Goal: Information Seeking & Learning: Check status

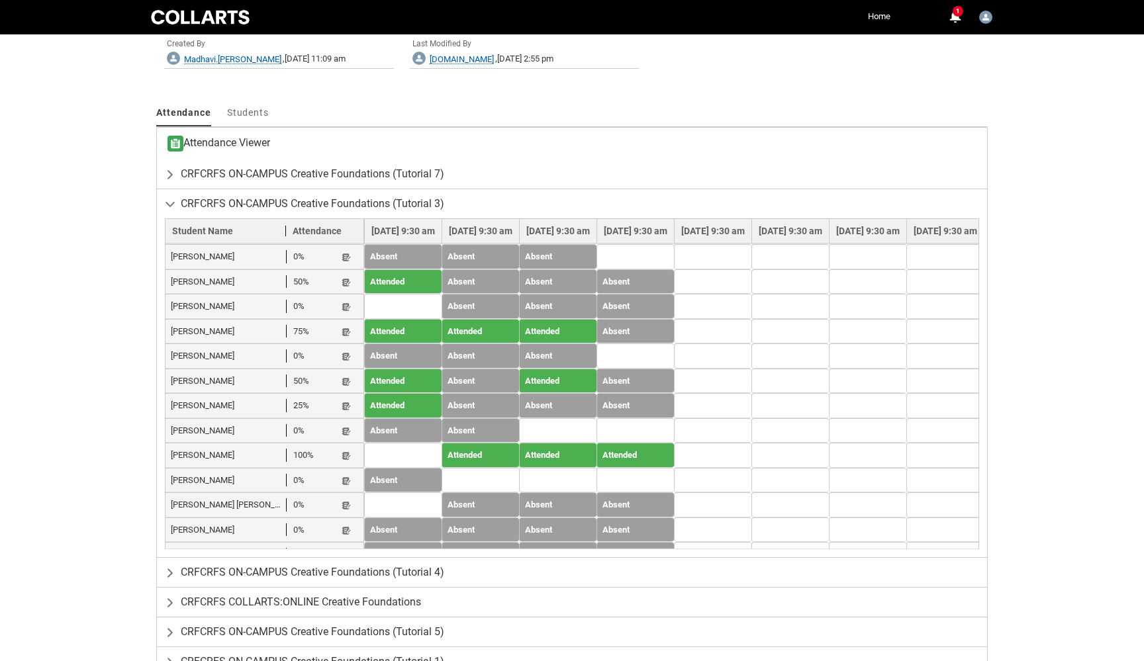
scroll to position [171, 0]
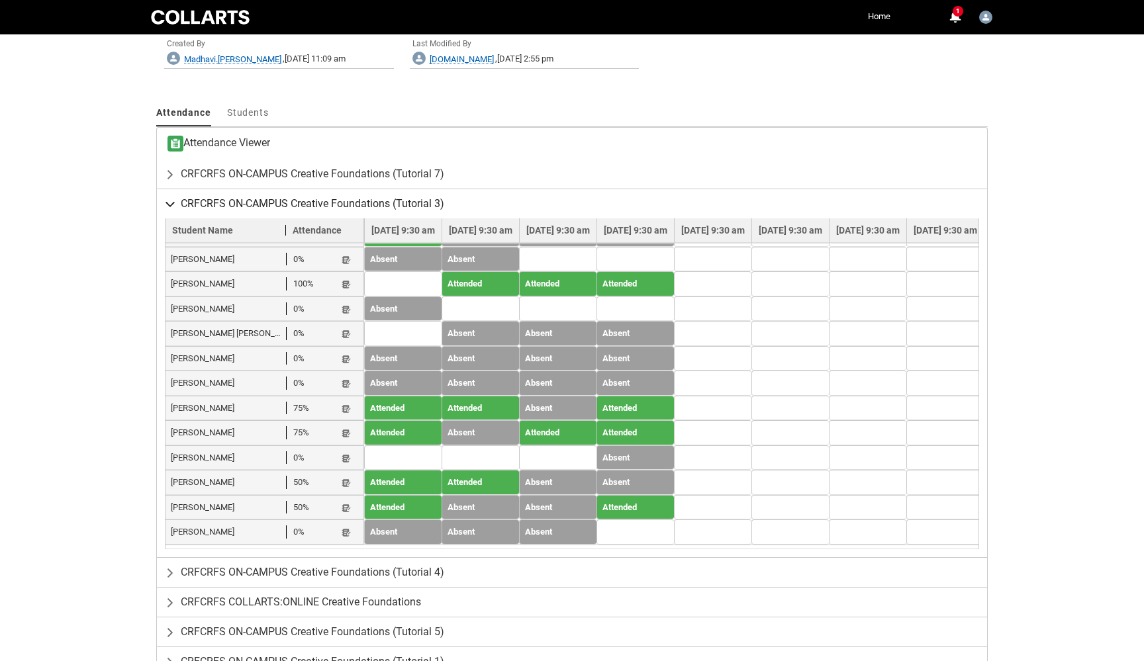
click at [168, 200] on lightning-primitive-icon "button" at bounding box center [173, 203] width 16 height 13
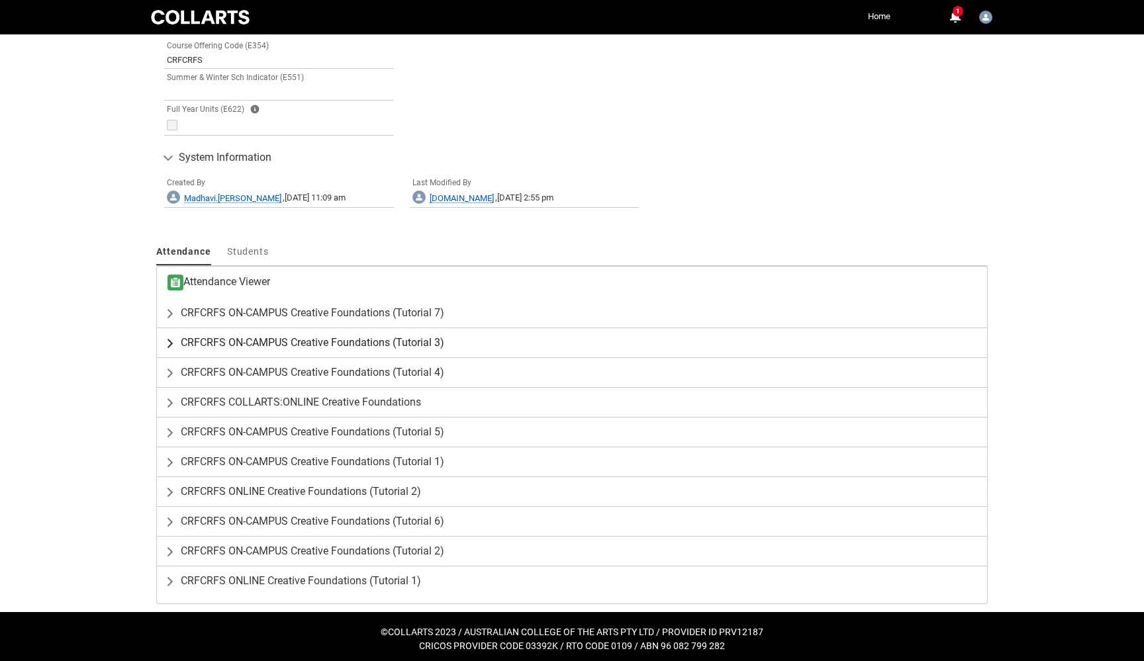
click at [169, 338] on lightning-primitive-icon "button" at bounding box center [173, 342] width 16 height 13
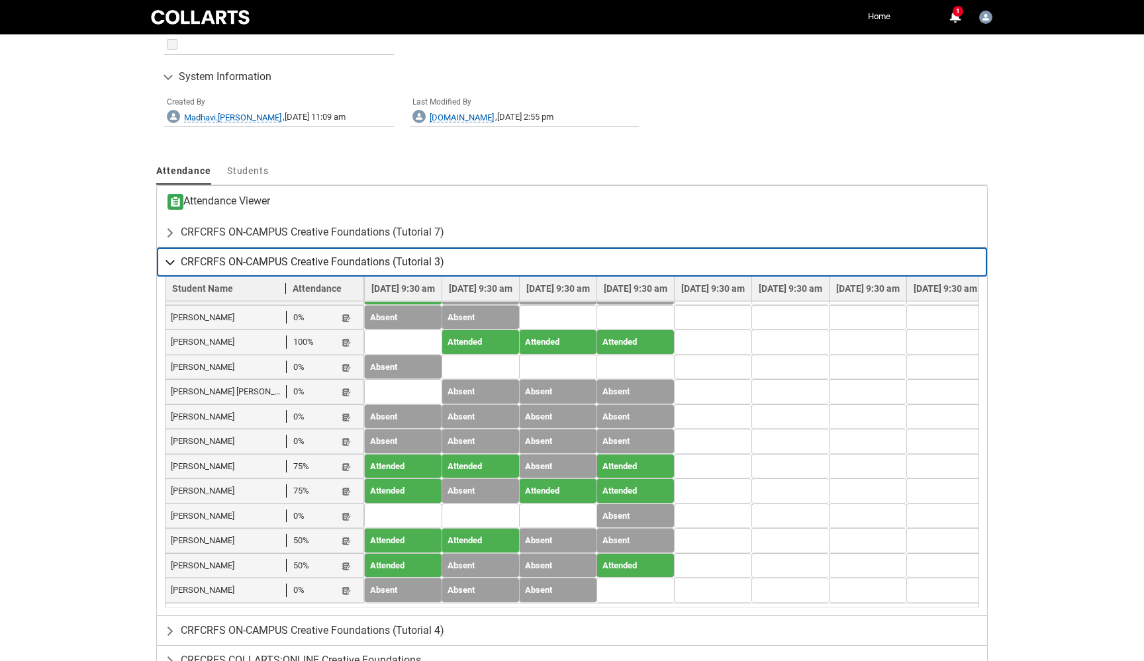
scroll to position [702, 0]
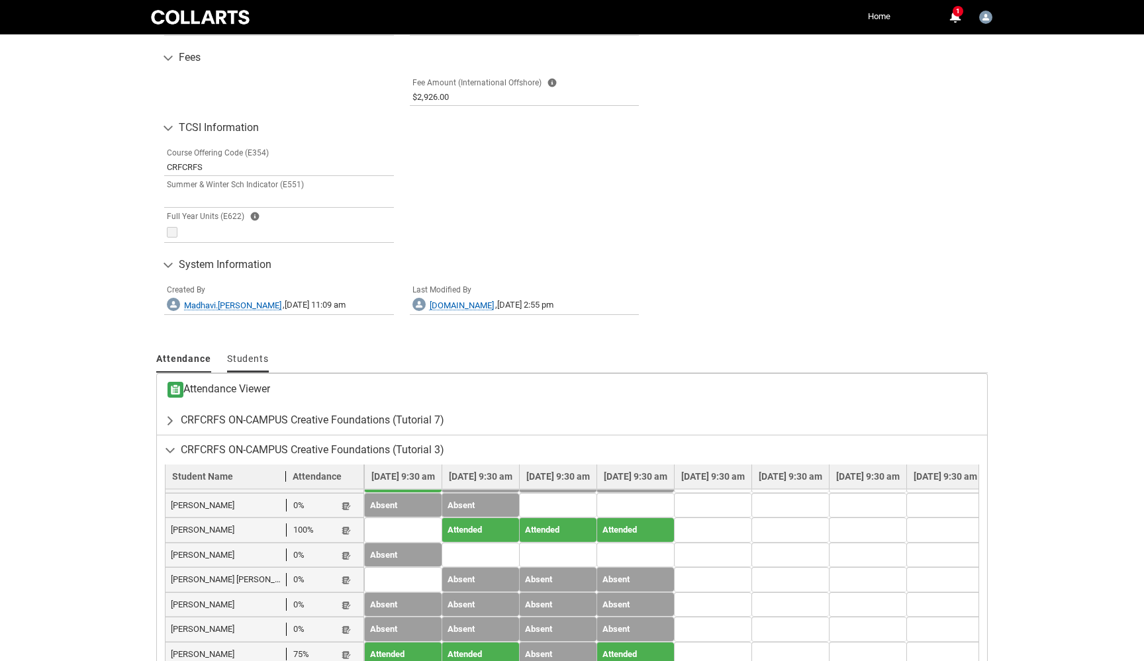
click at [242, 358] on span "Students" at bounding box center [248, 359] width 42 height 11
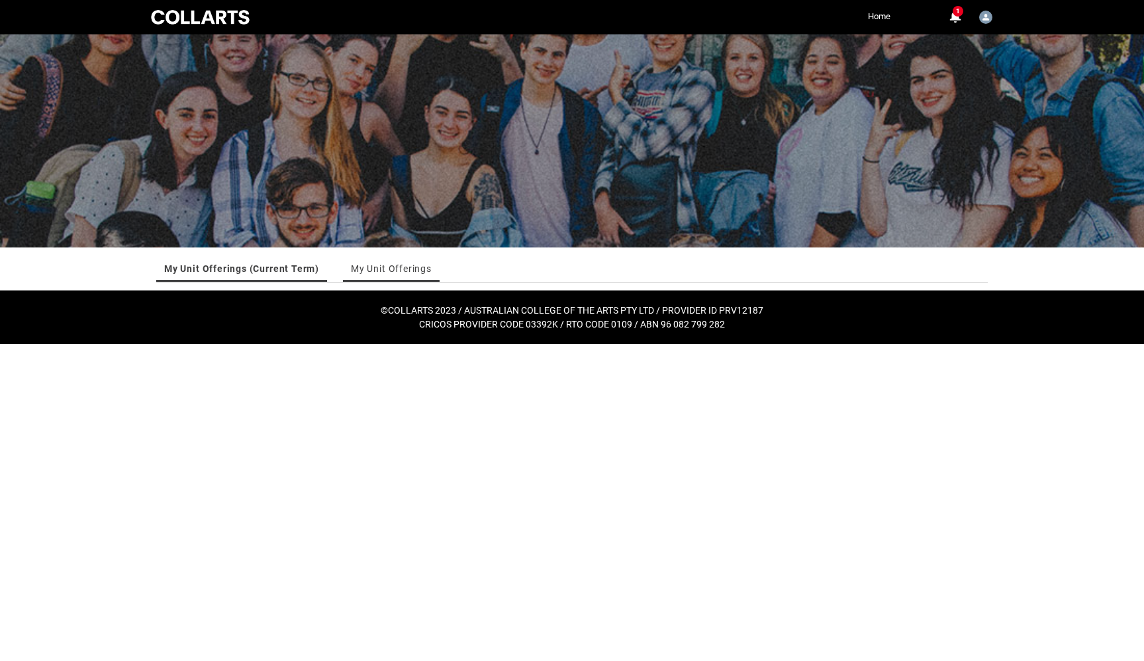
click at [401, 265] on link "My Unit Offerings" at bounding box center [391, 269] width 81 height 26
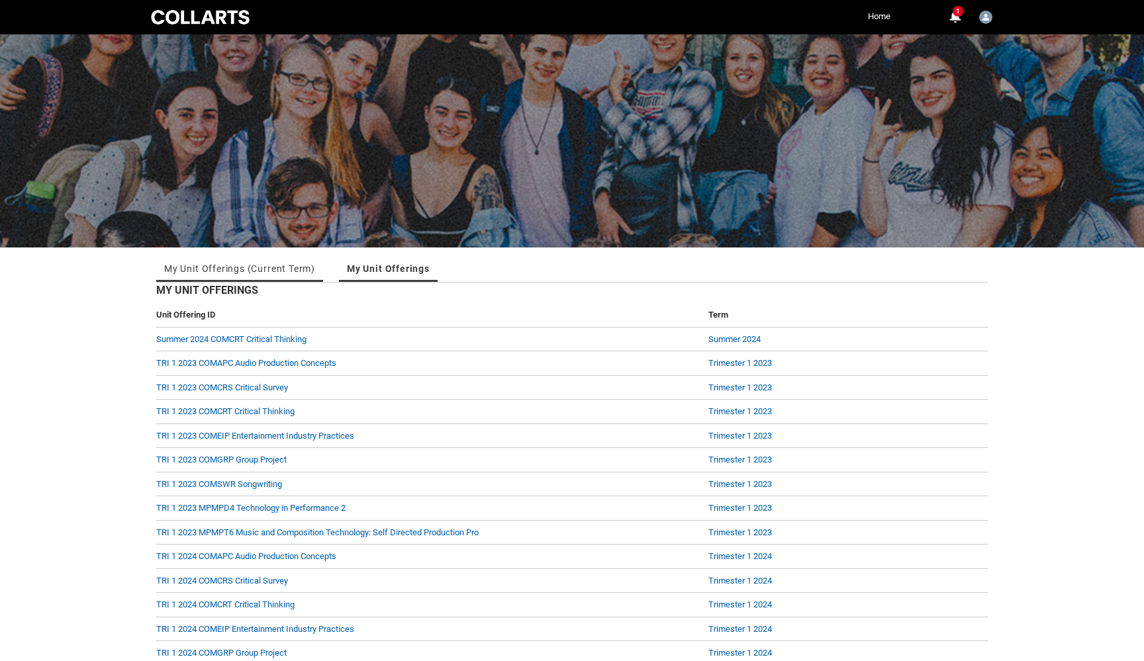
click at [191, 273] on link "My Unit Offerings (Current Term)" at bounding box center [239, 269] width 151 height 26
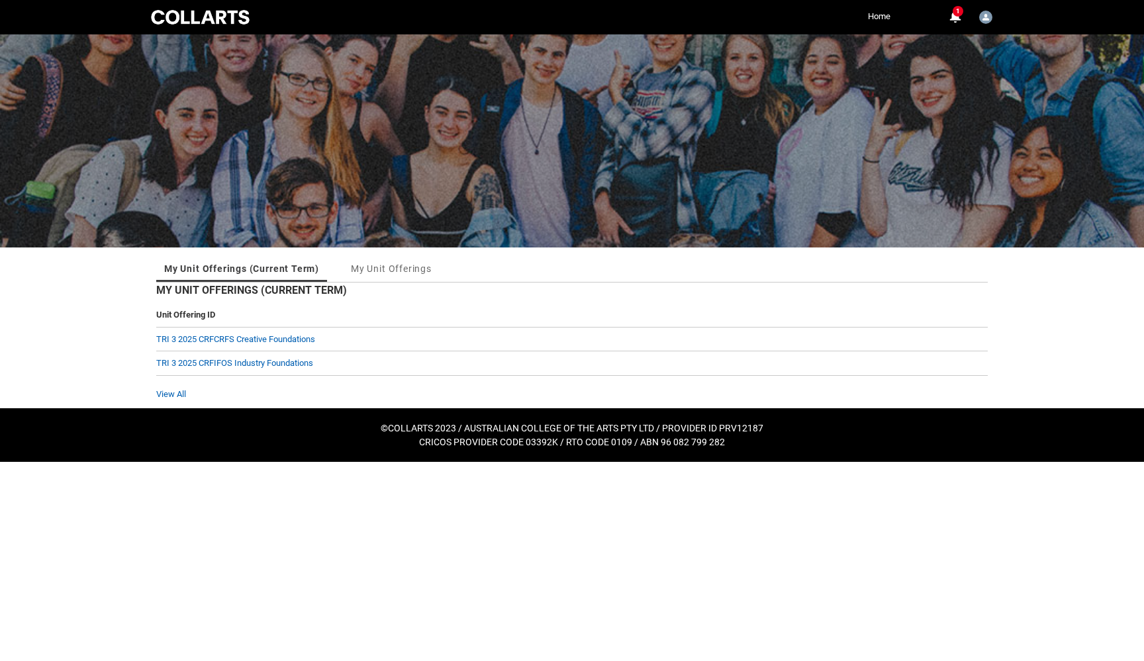
click at [210, 11] on div at bounding box center [200, 17] width 104 height 19
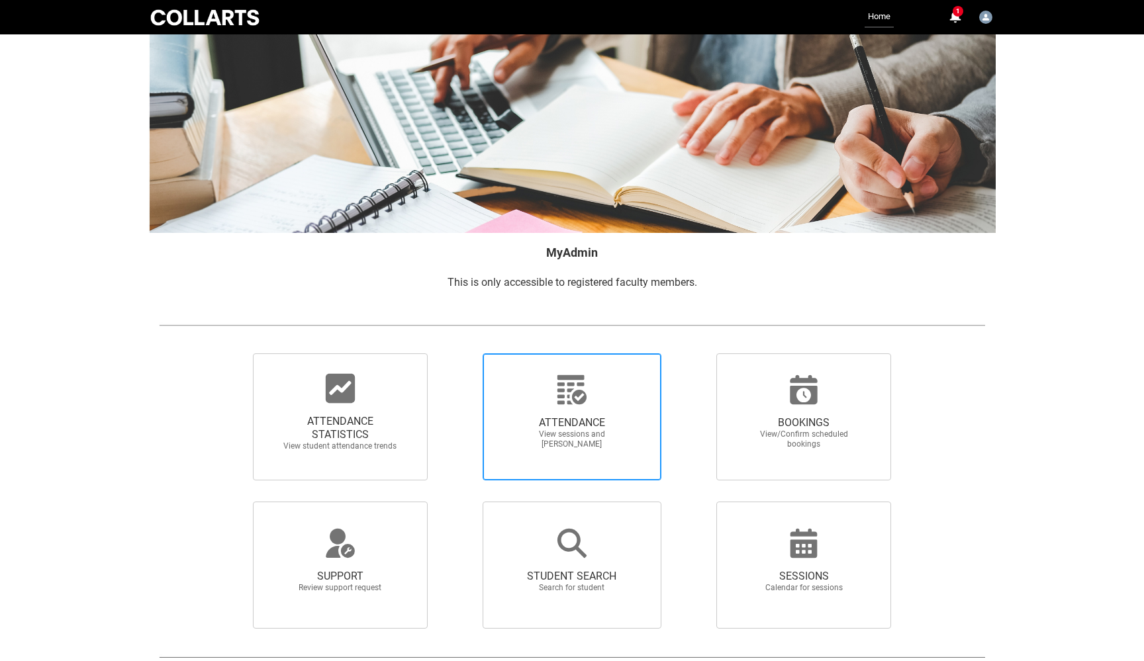
click at [570, 394] on icon at bounding box center [572, 390] width 32 height 32
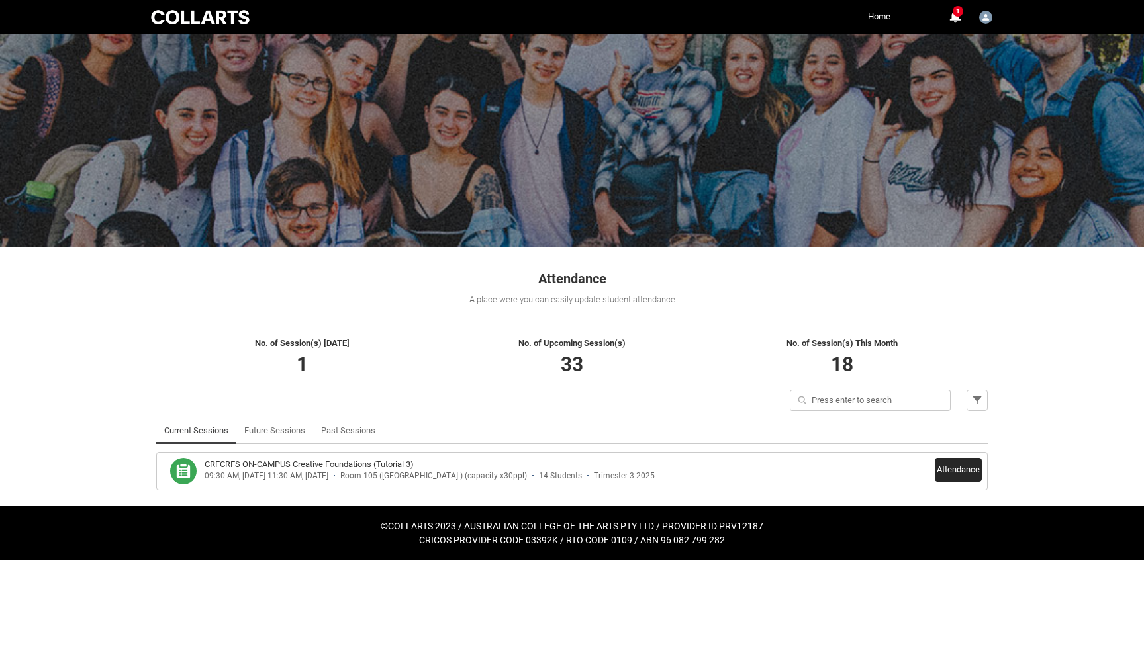
click at [964, 468] on button "Attendance" at bounding box center [958, 470] width 47 height 24
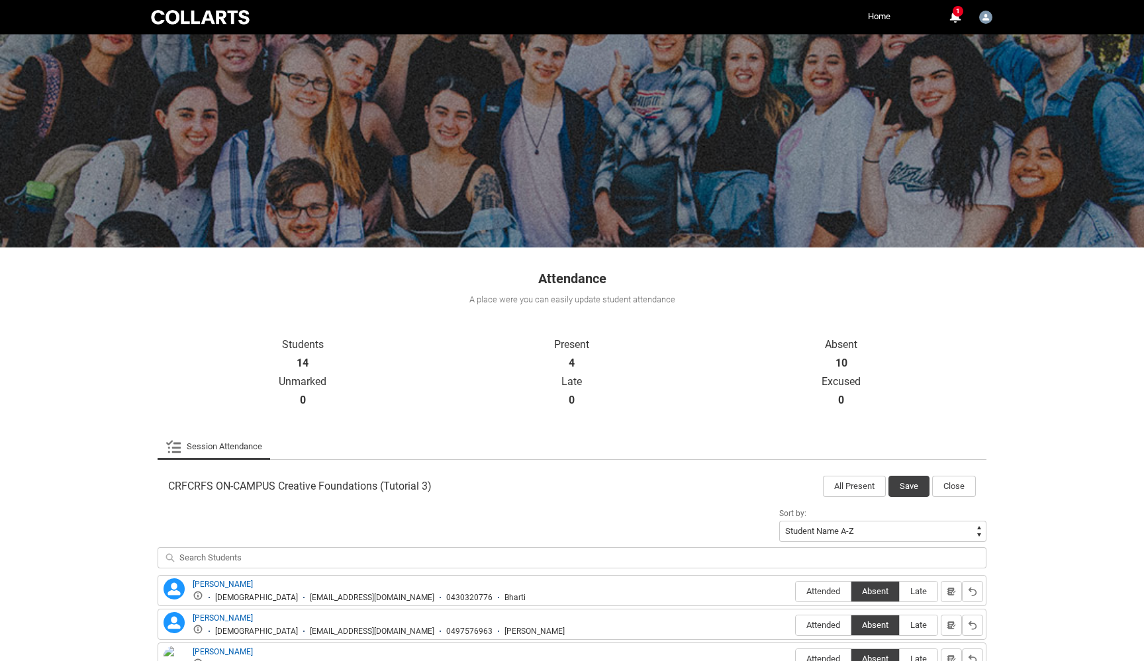
click at [198, 21] on div at bounding box center [200, 17] width 104 height 19
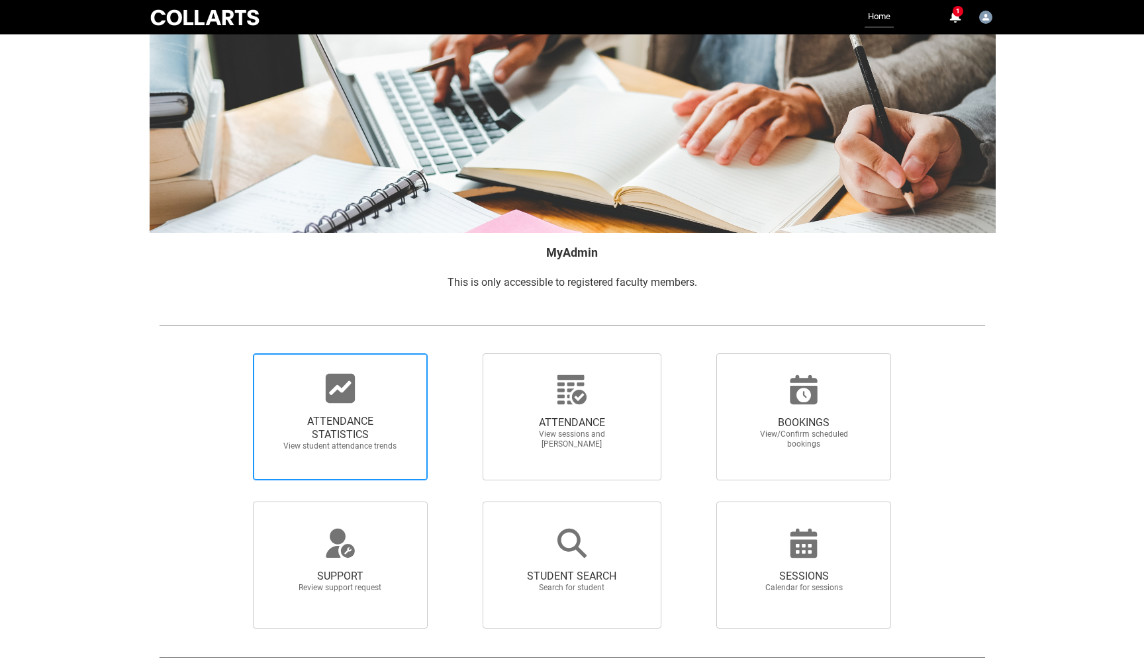
click at [349, 409] on span "ATTENDANCE STATISTICS View student attendance trends" at bounding box center [340, 434] width 127 height 58
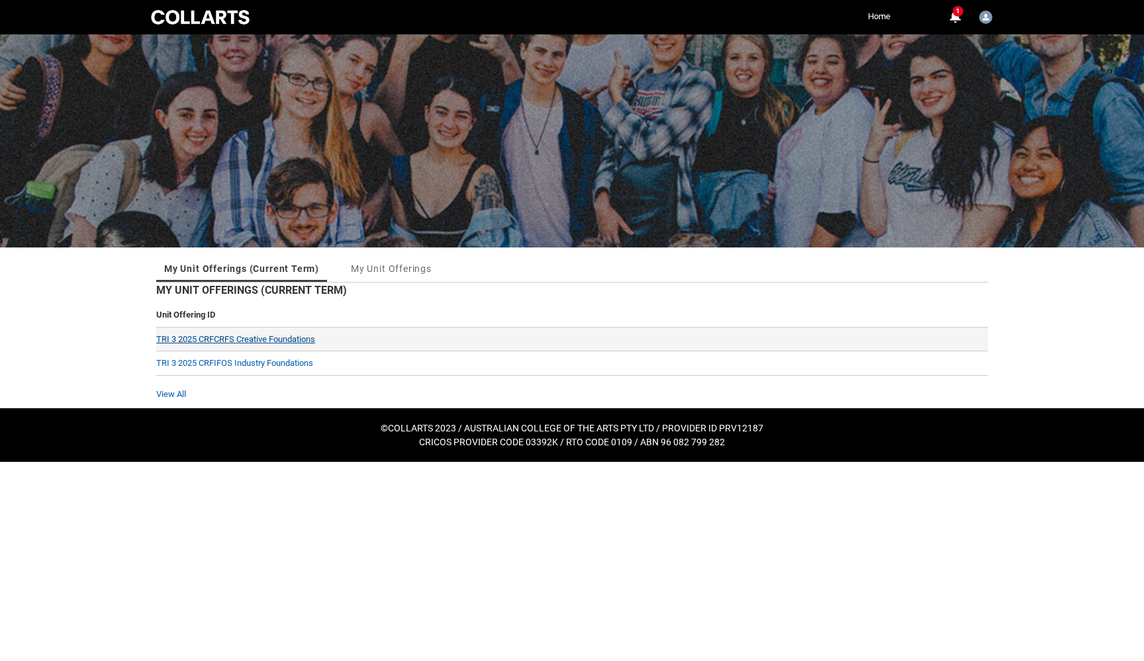
click at [281, 338] on link "TRI 3 2025 CRFCRFS Creative Foundations" at bounding box center [235, 339] width 159 height 10
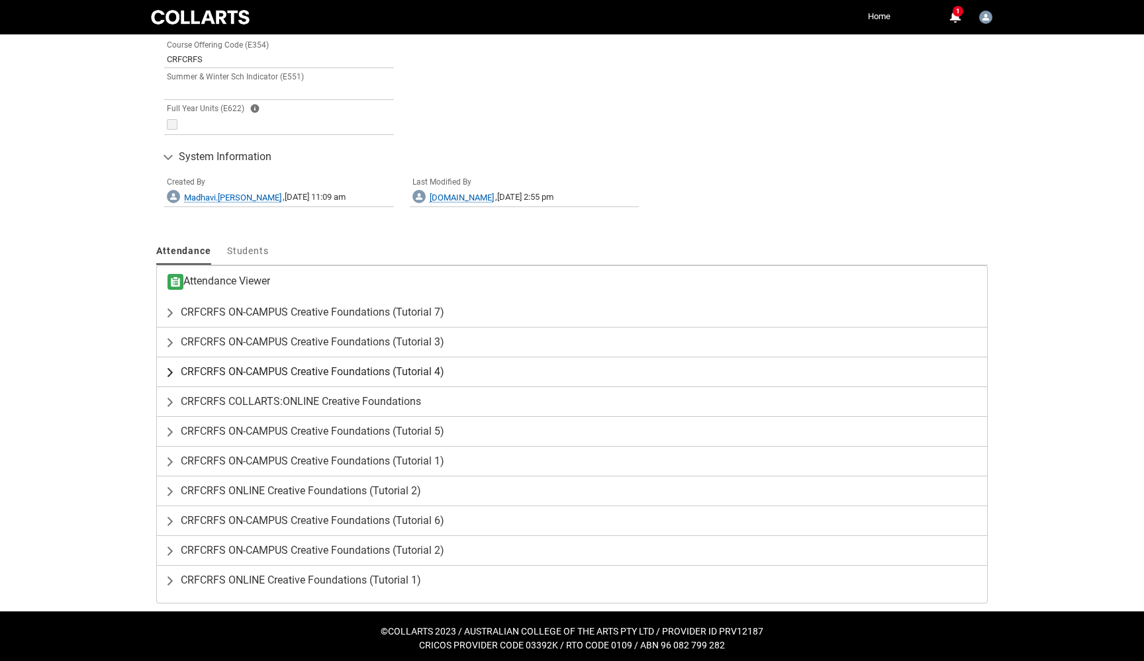
scroll to position [809, 0]
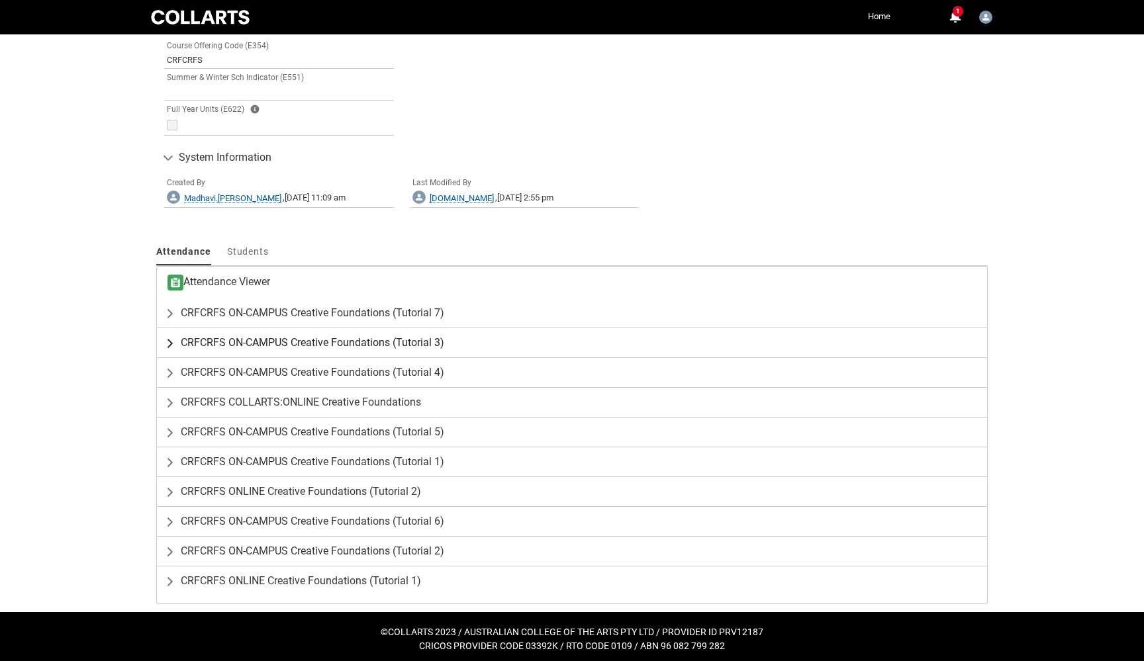
click at [168, 338] on lightning-primitive-icon "button" at bounding box center [173, 342] width 16 height 13
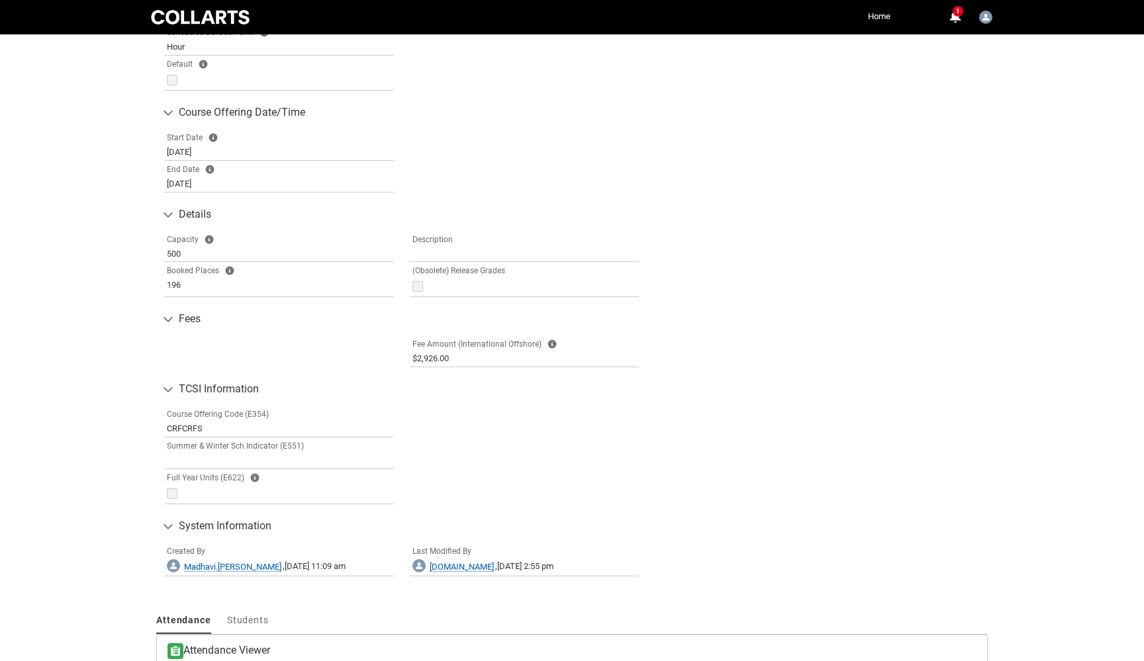
scroll to position [442, 0]
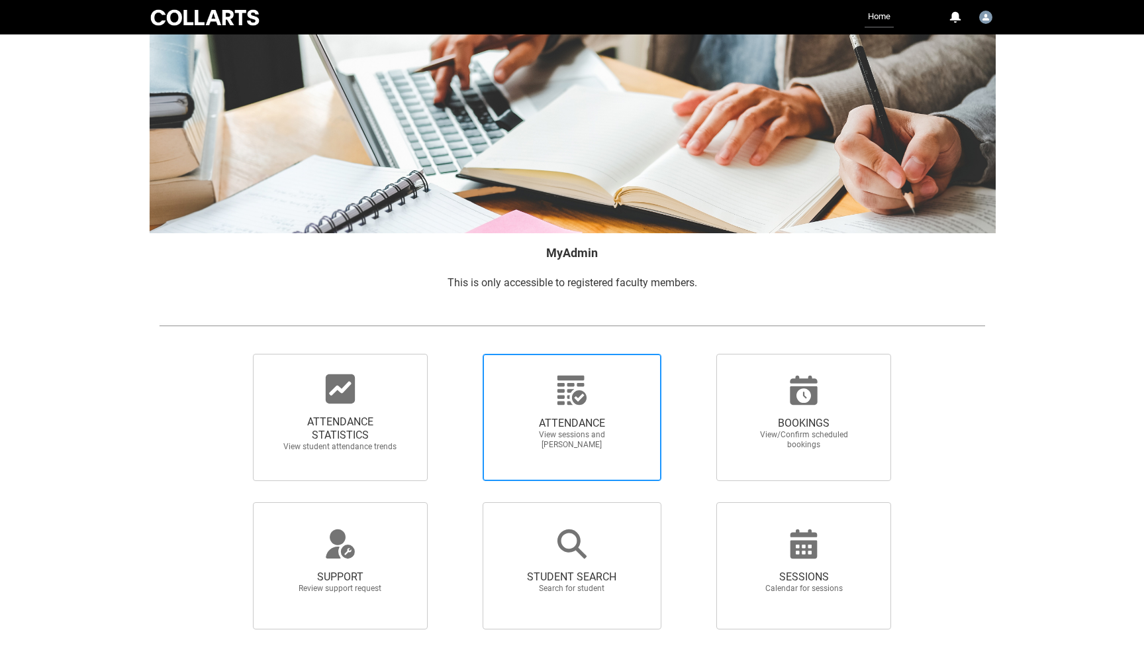
scroll to position [83, 0]
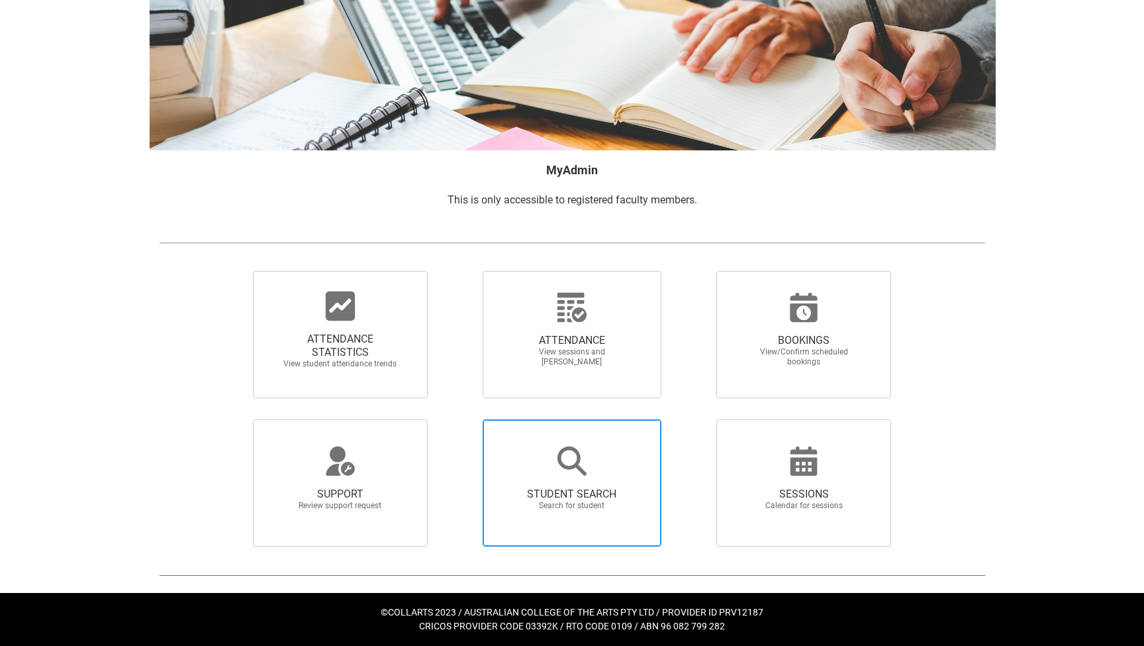
click at [580, 459] on icon at bounding box center [571, 460] width 29 height 29
click at [460, 419] on input "STUDENT SEARCH Search for student" at bounding box center [459, 418] width 1 height 1
radio input "true"
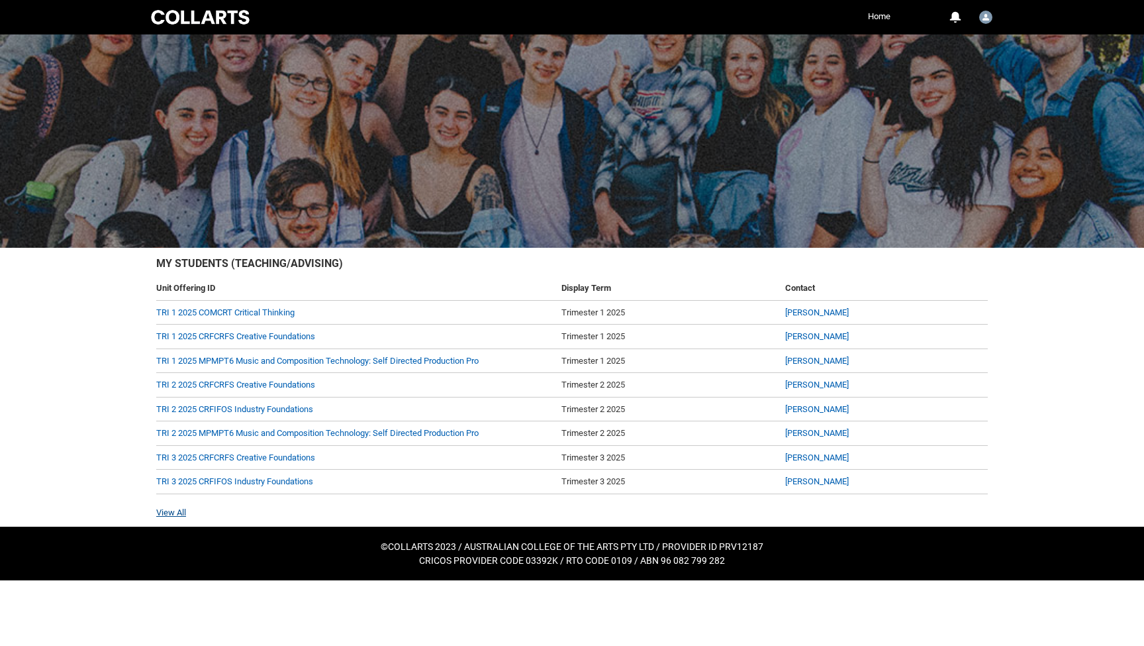
click at [173, 507] on link "View All" at bounding box center [171, 512] width 30 height 10
click at [275, 454] on link "TRI 3 2025 CRFCRFS Creative Foundations" at bounding box center [235, 457] width 159 height 10
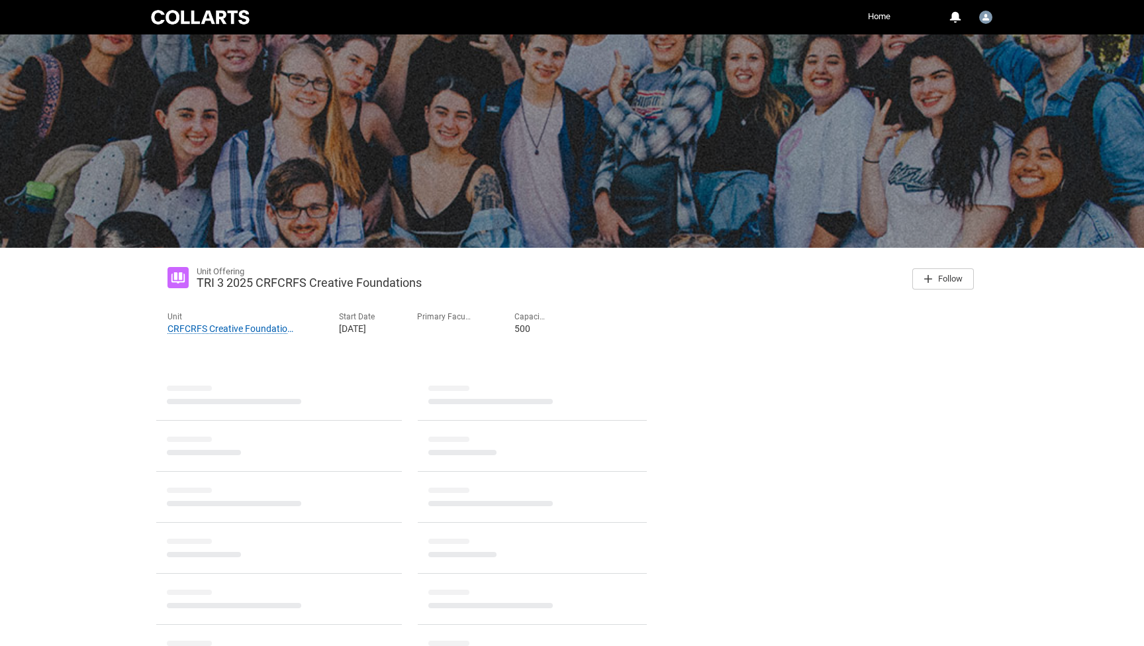
scroll to position [3, 0]
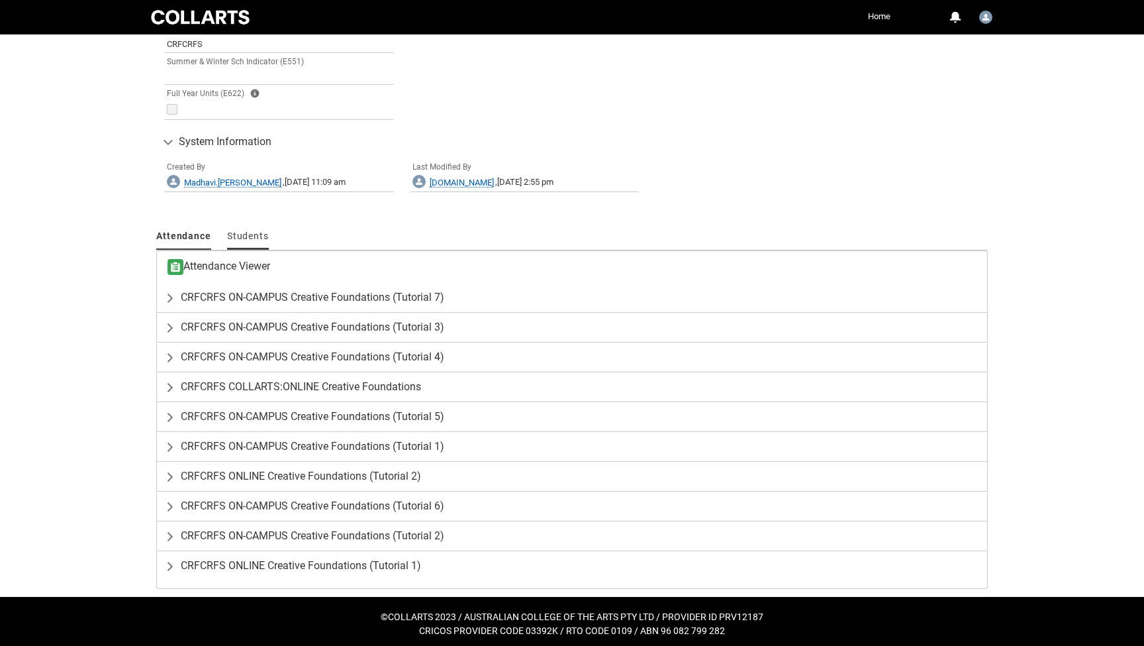
click at [234, 232] on span "Students" at bounding box center [248, 235] width 42 height 11
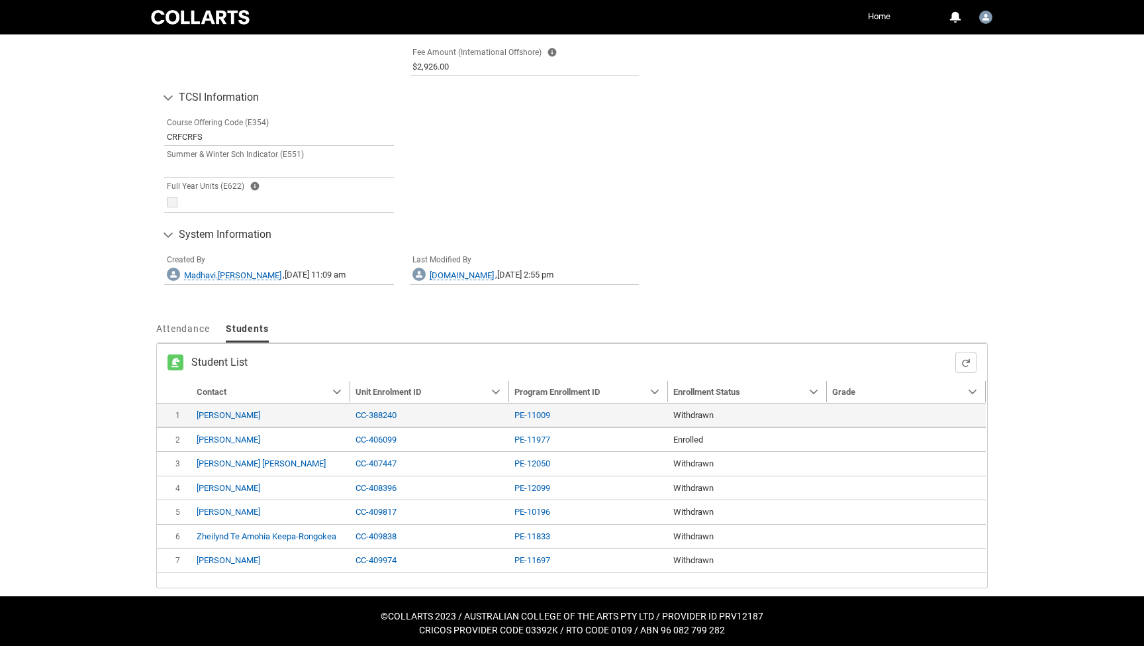
scroll to position [732, 0]
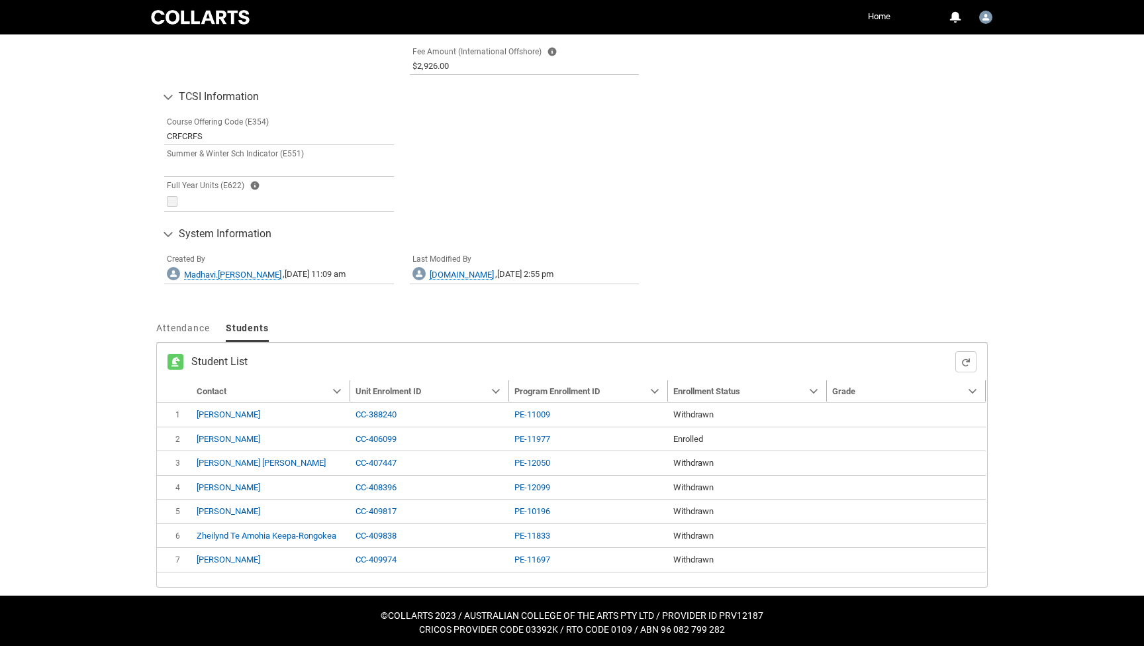
type input "240"
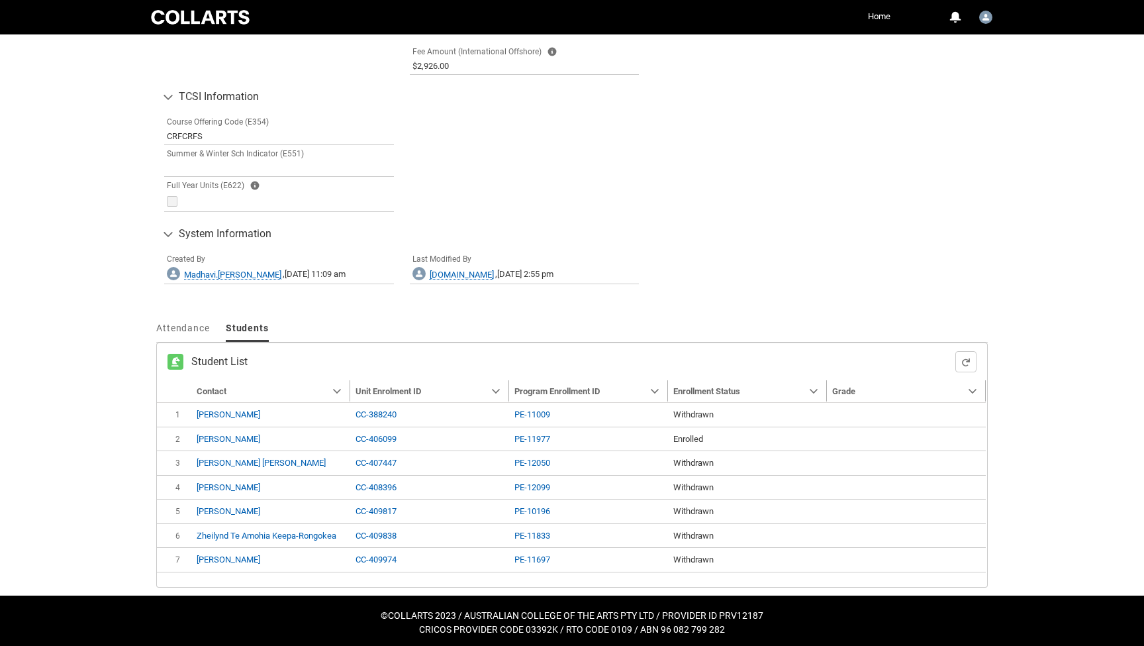
type input "240"
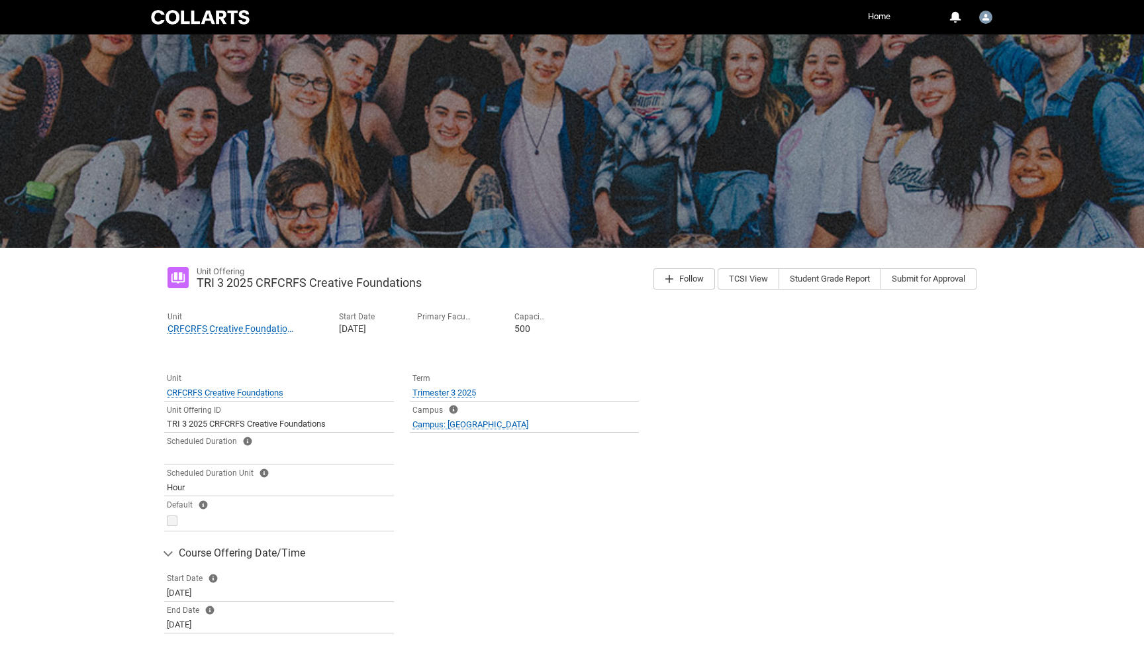
scroll to position [0, 0]
click at [877, 15] on link "Home" at bounding box center [879, 17] width 29 height 20
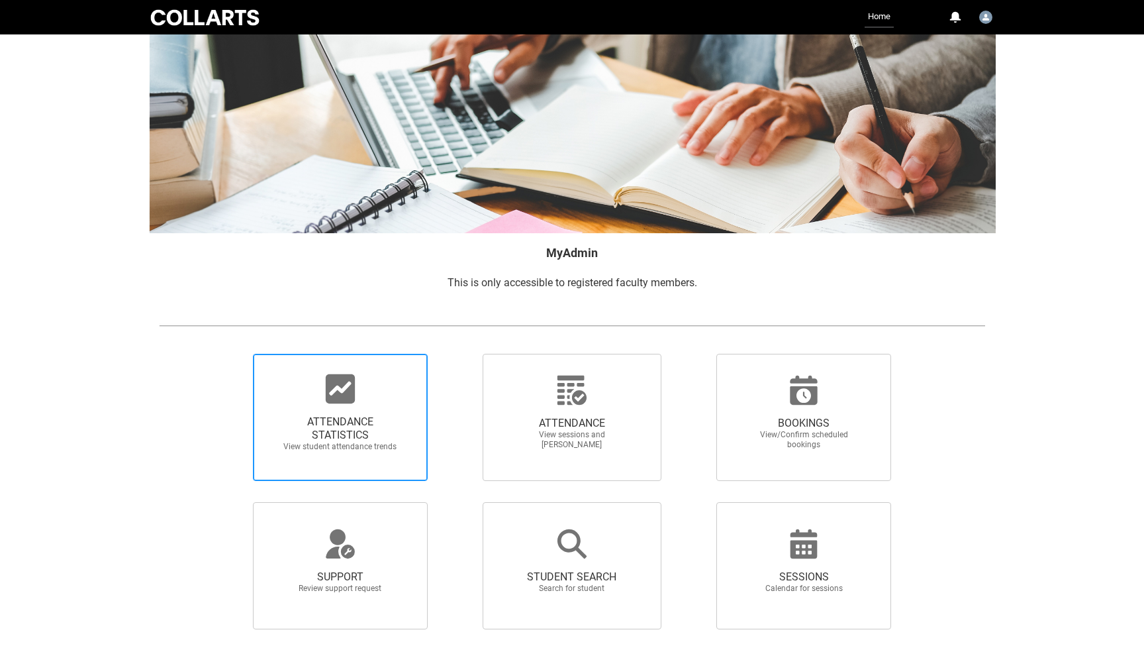
click at [352, 401] on icon at bounding box center [340, 388] width 29 height 29
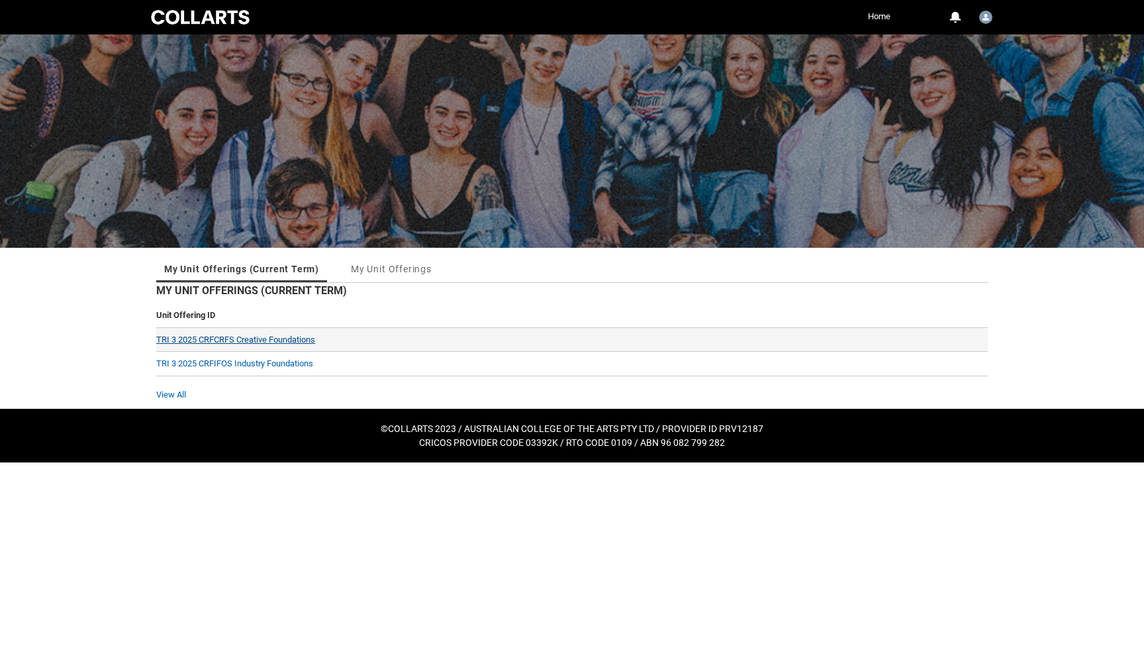
click at [261, 338] on link "TRI 3 2025 CRFCRFS Creative Foundations" at bounding box center [235, 339] width 159 height 10
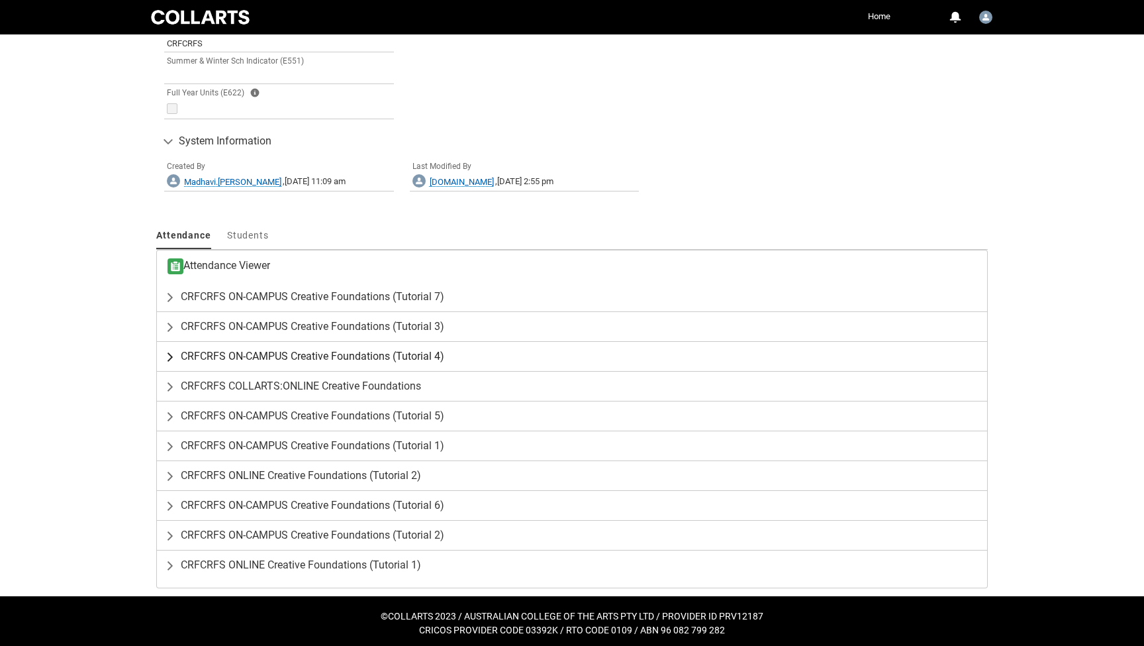
scroll to position [825, 0]
click at [170, 322] on lightning-primitive-icon "button" at bounding box center [173, 326] width 16 height 13
